Goal: Find specific page/section: Find specific page/section

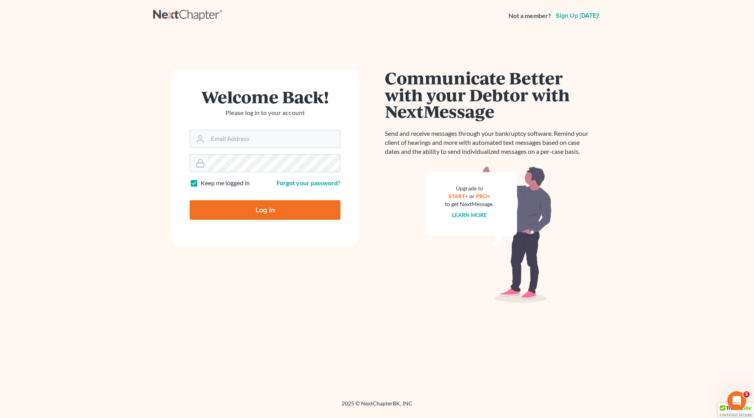
type input "[EMAIL_ADDRESS][DOMAIN_NAME]"
click at [279, 209] on input "Log In" at bounding box center [265, 210] width 151 height 20
type input "Thinking..."
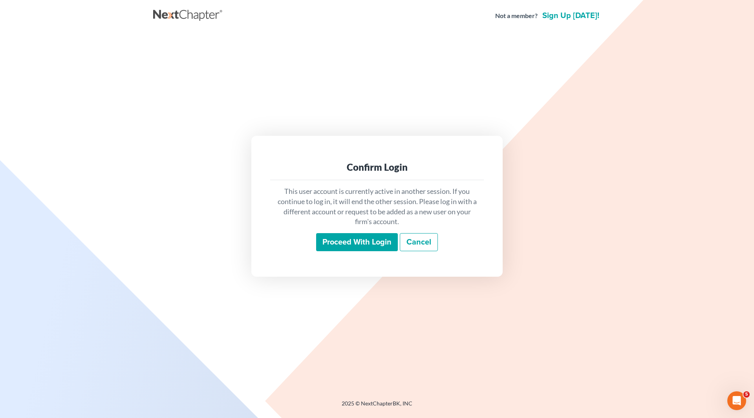
click at [351, 242] on input "Proceed with login" at bounding box center [357, 242] width 82 height 18
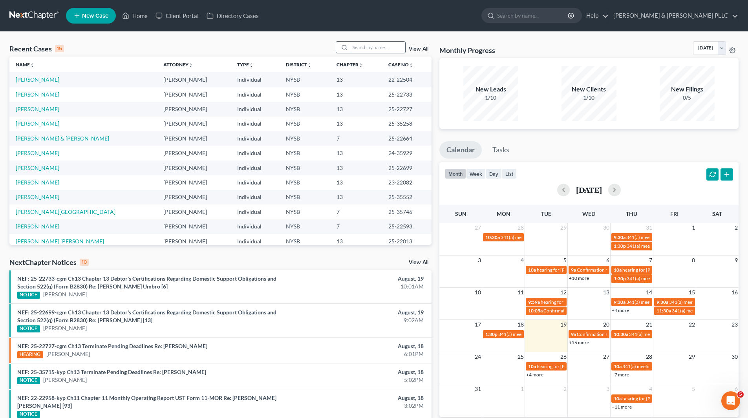
click at [392, 47] on input "search" at bounding box center [377, 47] width 55 height 11
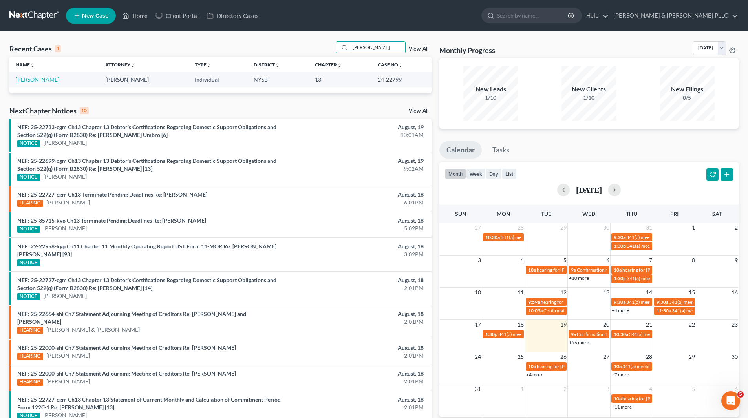
type input "Tapia"
click at [35, 83] on link "Tapia, Diana" at bounding box center [38, 79] width 44 height 7
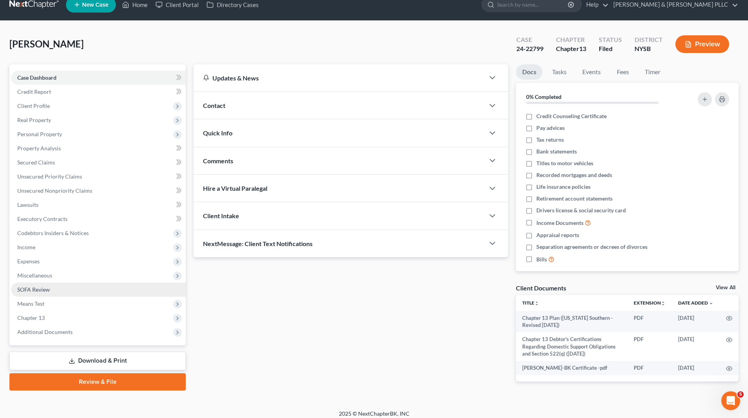
scroll to position [17, 0]
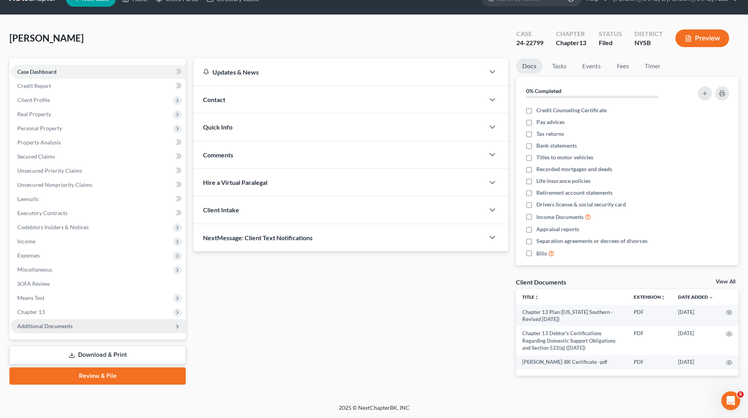
click at [62, 326] on span "Additional Documents" at bounding box center [44, 326] width 55 height 7
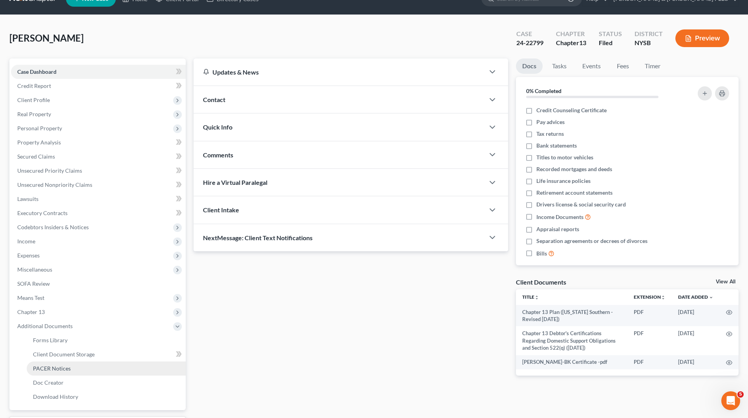
click at [67, 371] on span "PACER Notices" at bounding box center [52, 368] width 38 height 7
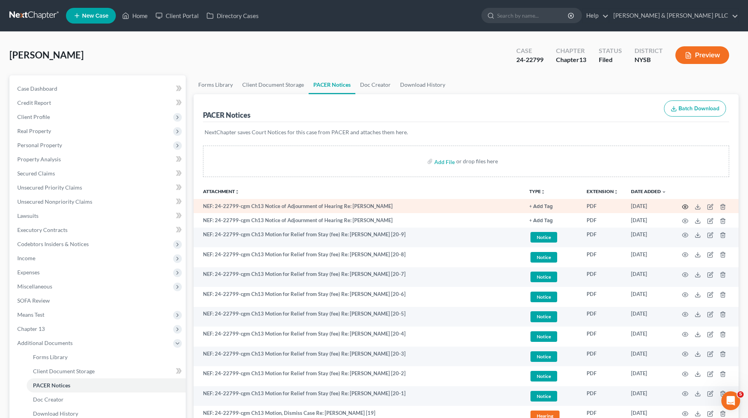
click at [687, 206] on icon "button" at bounding box center [685, 207] width 6 height 6
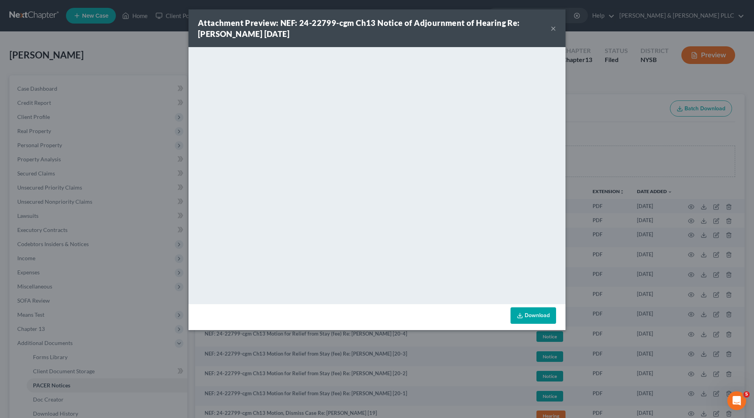
click at [554, 27] on button "×" at bounding box center [552, 28] width 5 height 9
